Goal: Information Seeking & Learning: Learn about a topic

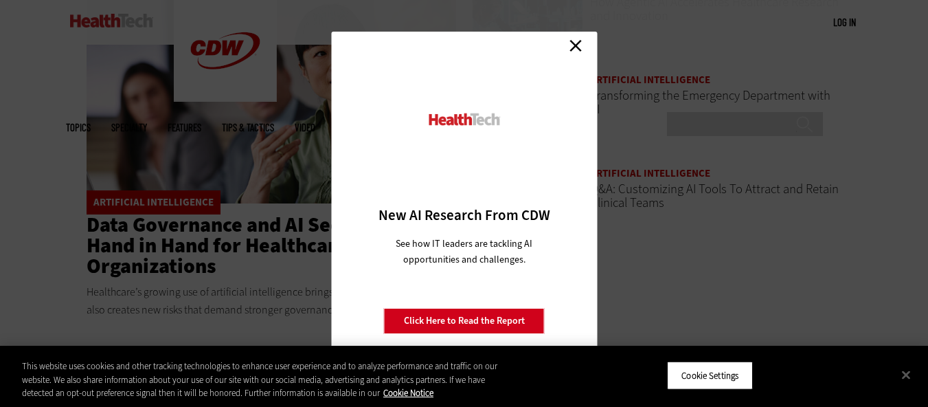
scroll to position [2129, 0]
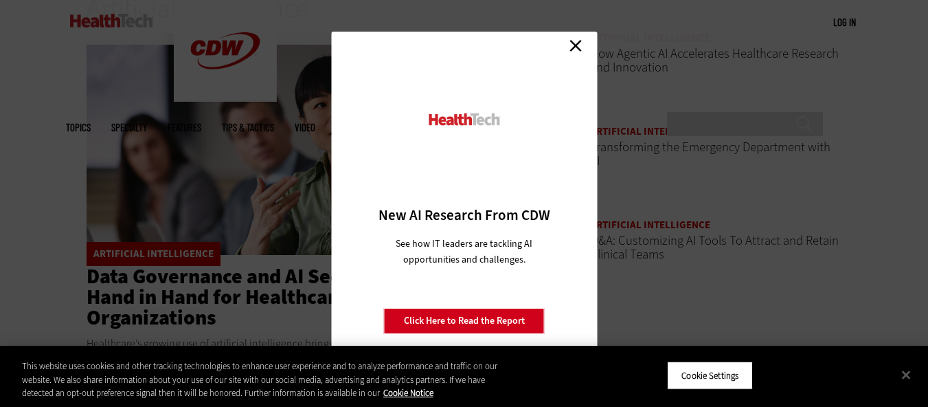
click at [578, 49] on link "Close" at bounding box center [575, 45] width 21 height 21
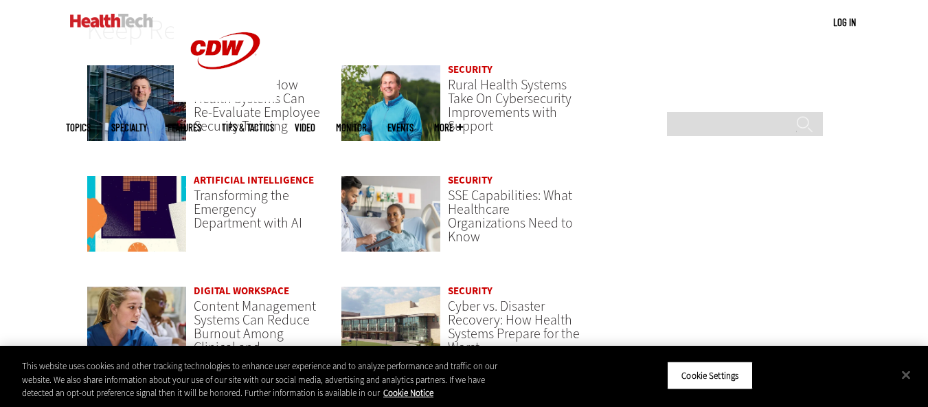
scroll to position [3022, 0]
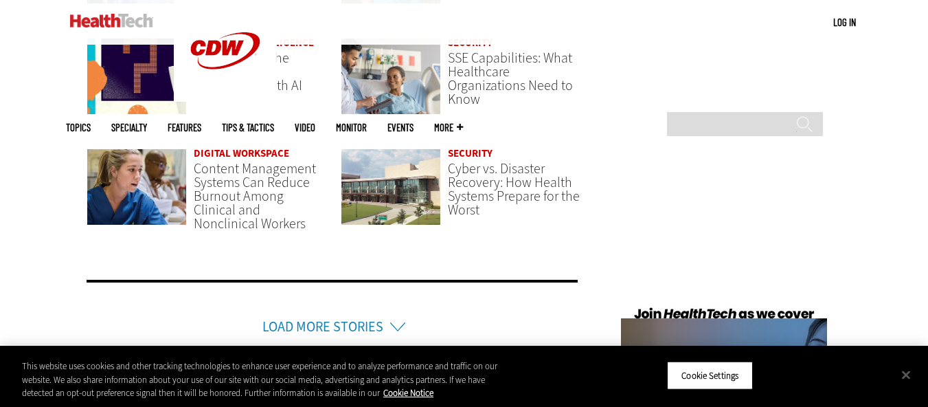
click at [322, 327] on link "Load More Stories" at bounding box center [322, 326] width 121 height 19
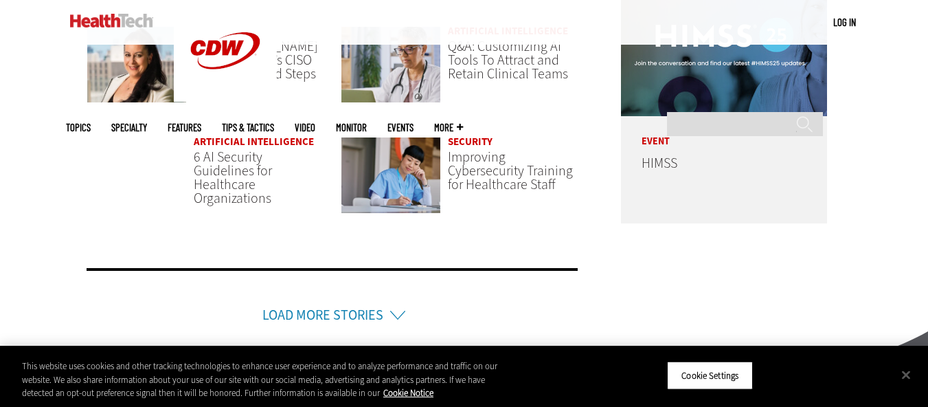
scroll to position [3366, 0]
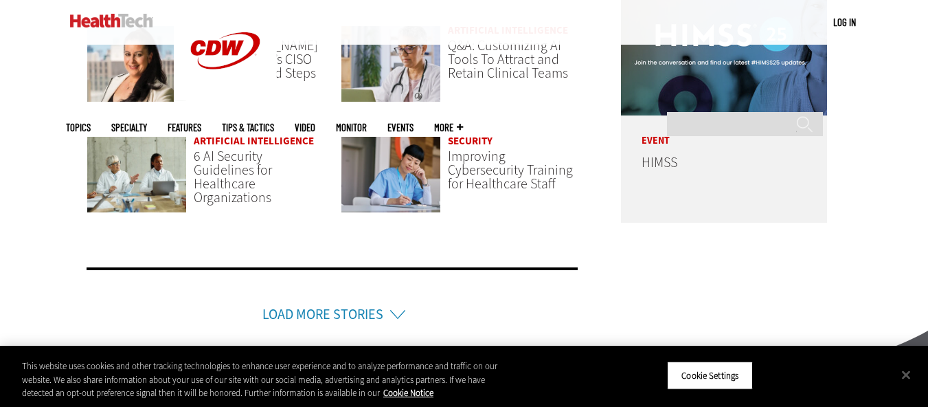
click at [352, 310] on link "Load More Stories" at bounding box center [322, 314] width 121 height 19
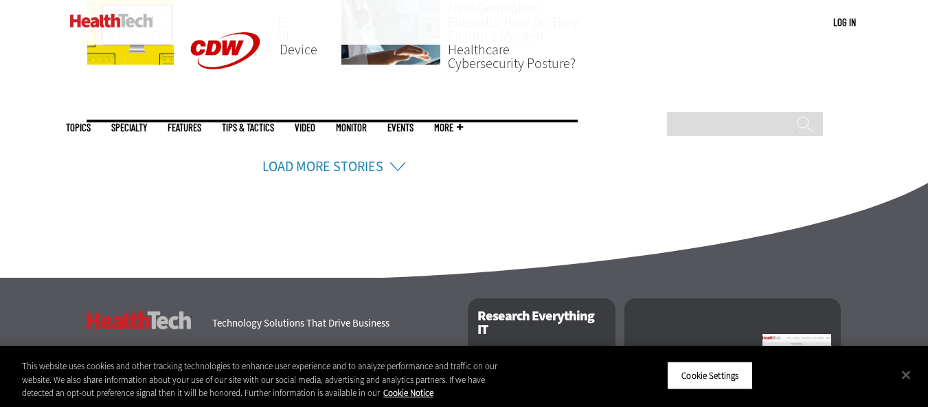
scroll to position [3847, 0]
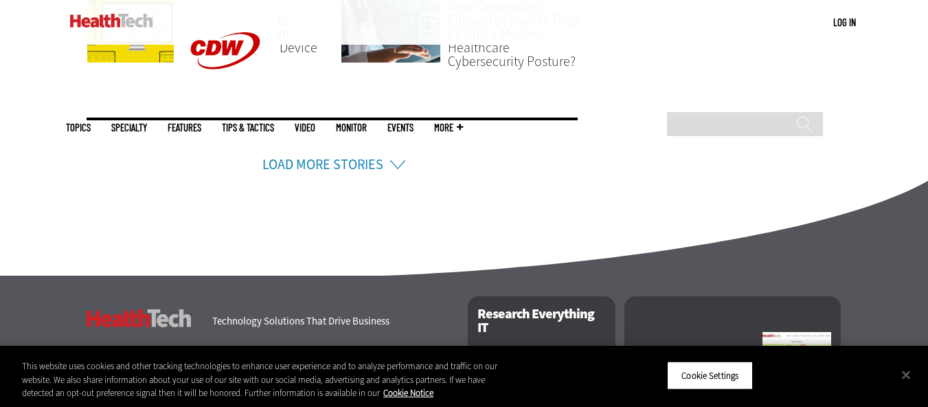
click at [302, 162] on link "Load More Stories" at bounding box center [322, 164] width 121 height 19
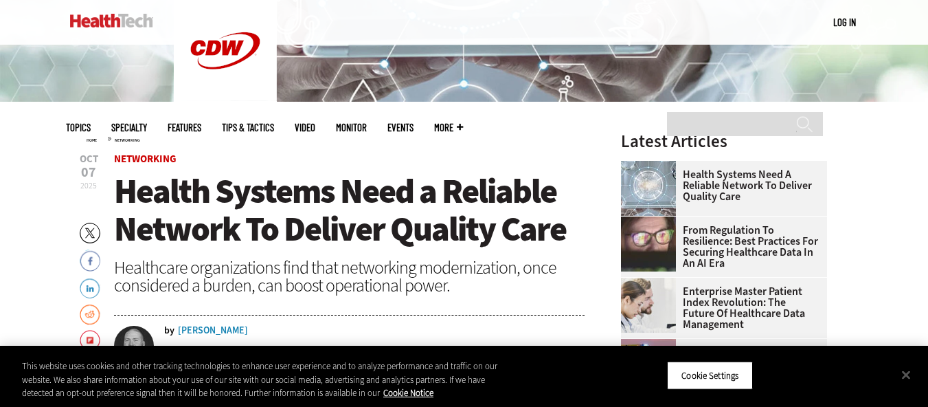
scroll to position [343, 0]
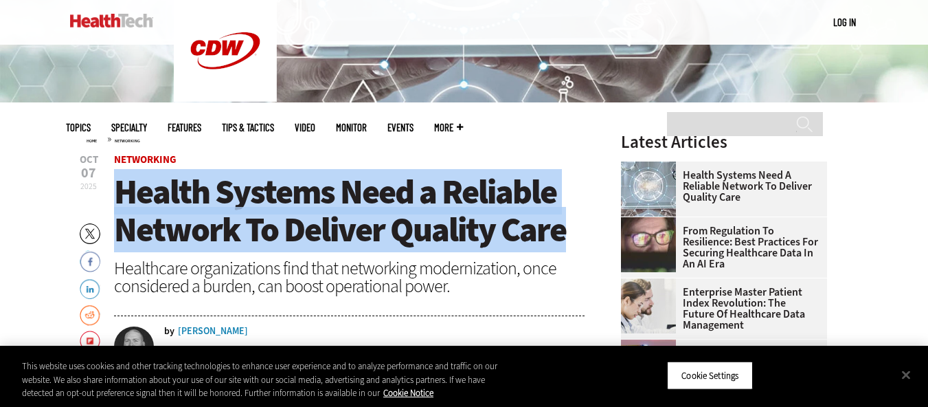
drag, startPoint x: 492, startPoint y: 231, endPoint x: 563, endPoint y: 230, distance: 70.8
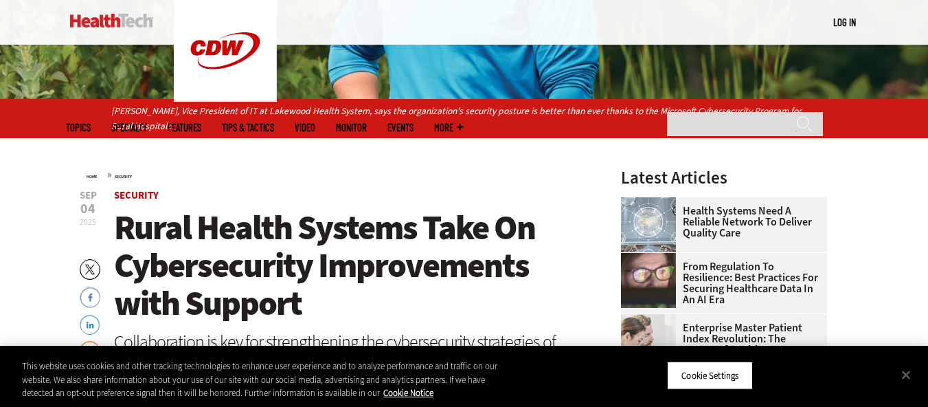
scroll to position [343, 0]
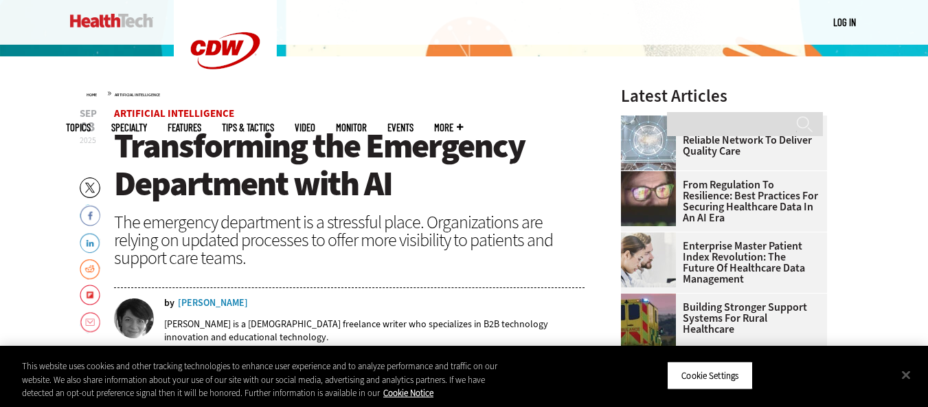
scroll to position [412, 0]
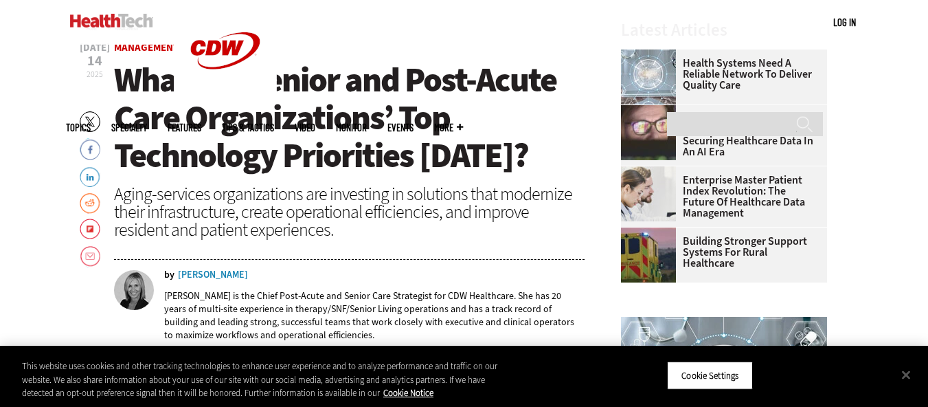
scroll to position [412, 0]
